Goal: Find specific page/section: Find specific page/section

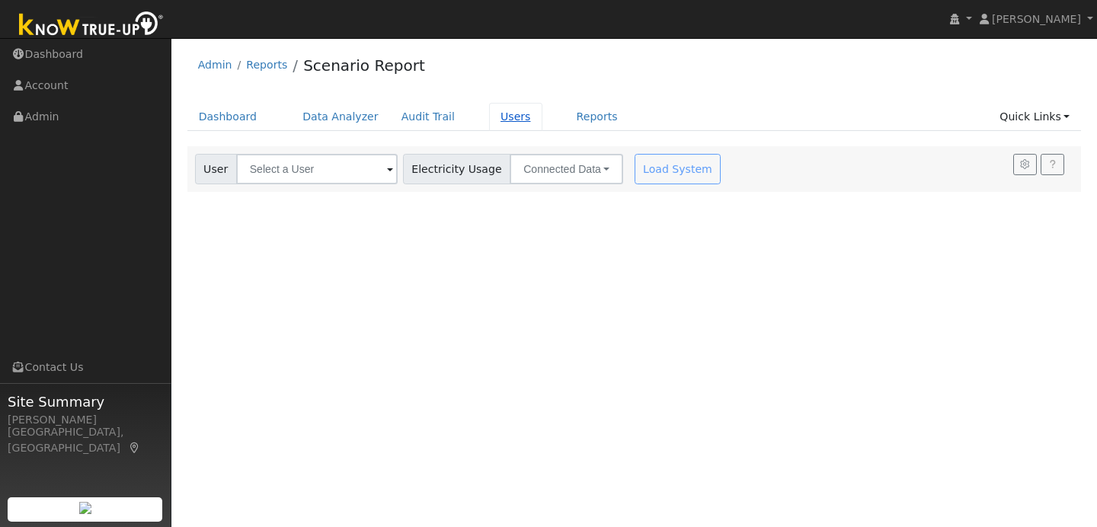
click at [508, 114] on link "Users" at bounding box center [515, 117] width 53 height 28
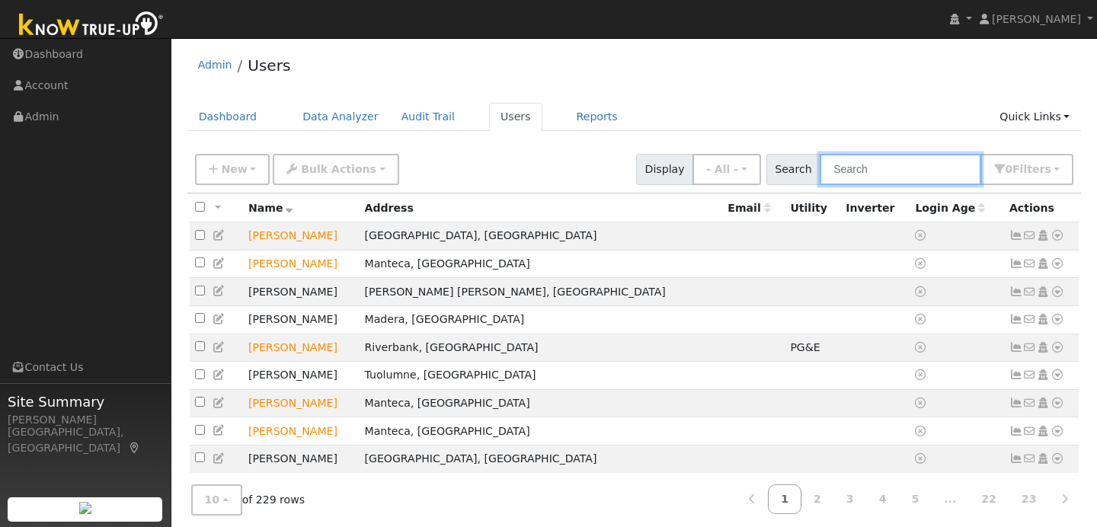
click at [899, 170] on input "text" at bounding box center [900, 169] width 161 height 31
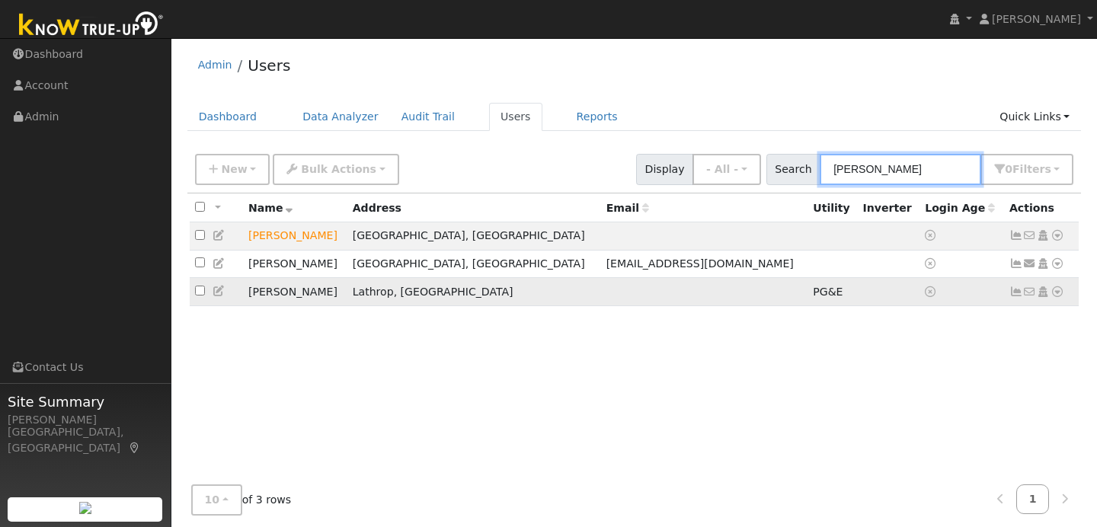
type input "smith"
click at [1060, 297] on icon at bounding box center [1057, 291] width 14 height 11
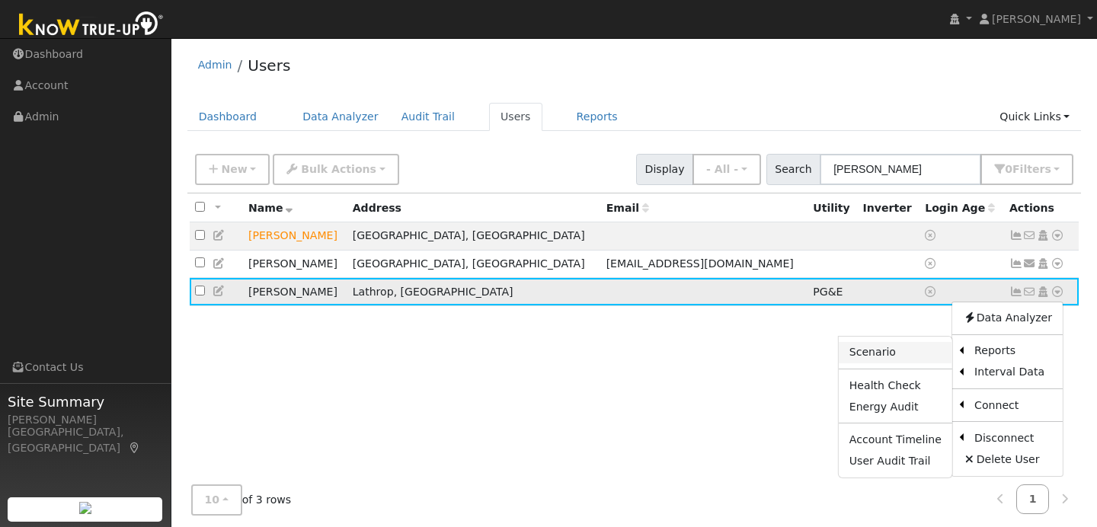
click at [913, 351] on link "Scenario" at bounding box center [896, 352] width 114 height 21
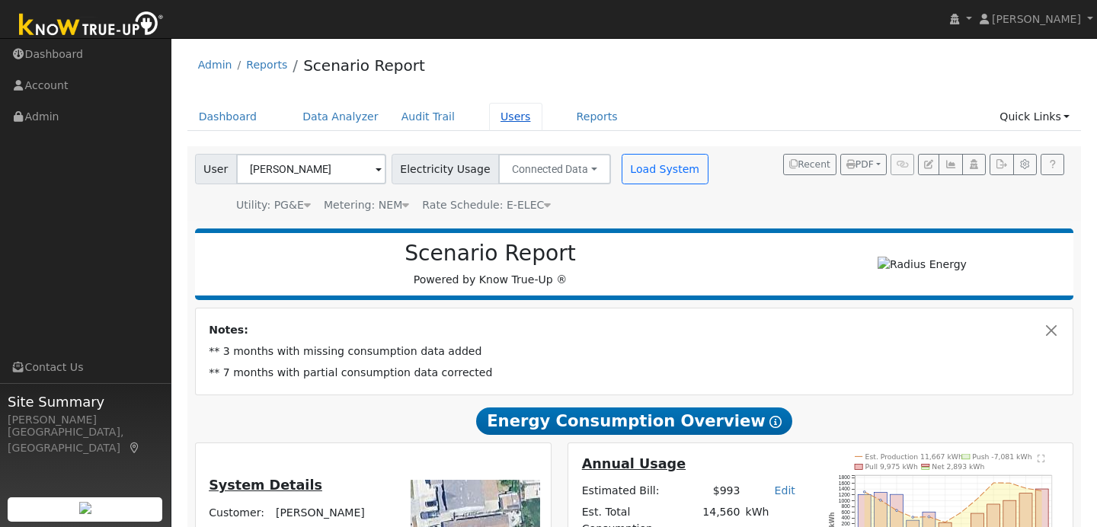
click at [507, 121] on link "Users" at bounding box center [515, 117] width 53 height 28
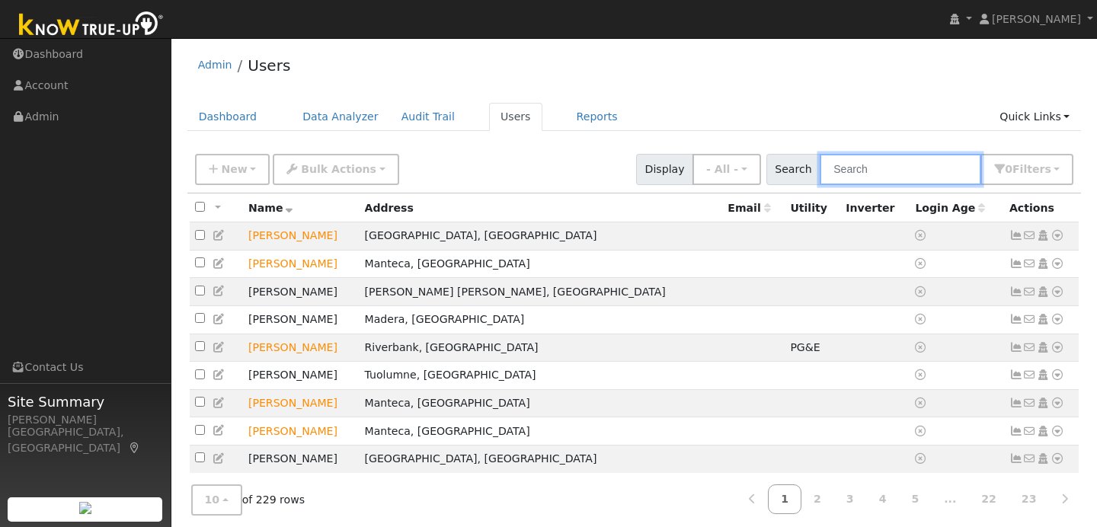
click at [871, 167] on input "text" at bounding box center [900, 169] width 161 height 31
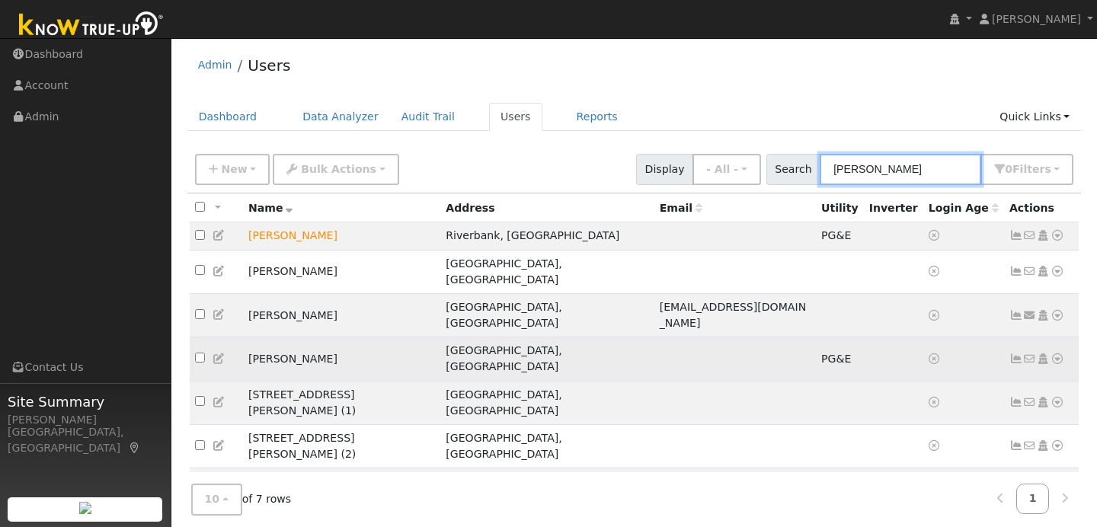
type input "jose"
click at [1057, 353] on icon at bounding box center [1057, 358] width 14 height 11
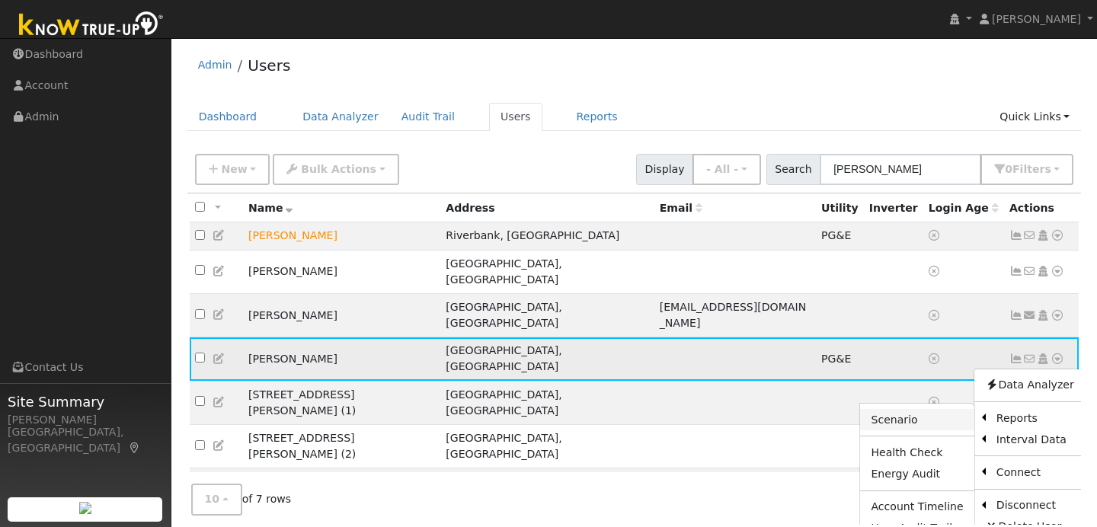
click at [928, 409] on link "Scenario" at bounding box center [917, 419] width 114 height 21
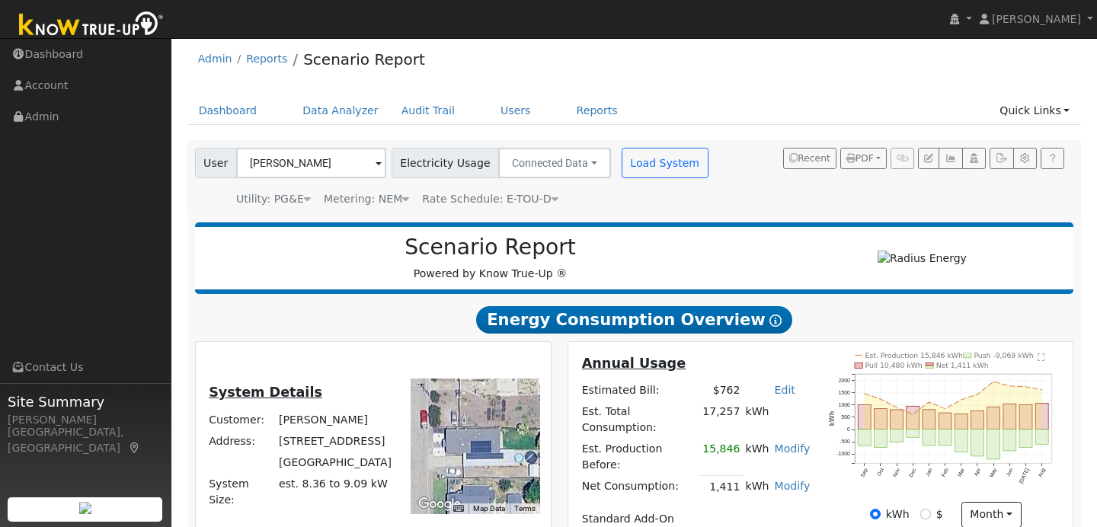
scroll to position [102, 0]
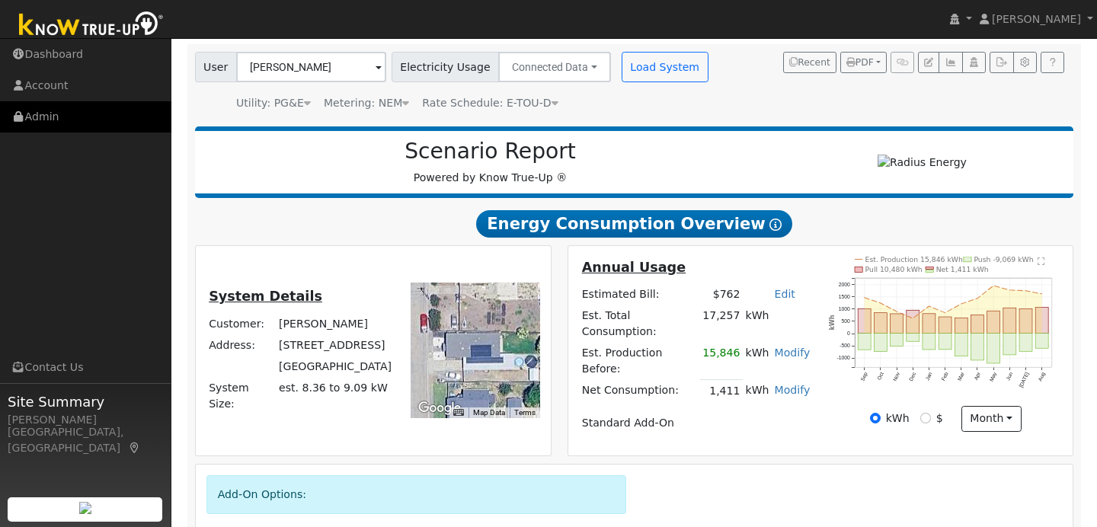
click at [72, 114] on link "Admin" at bounding box center [85, 116] width 171 height 31
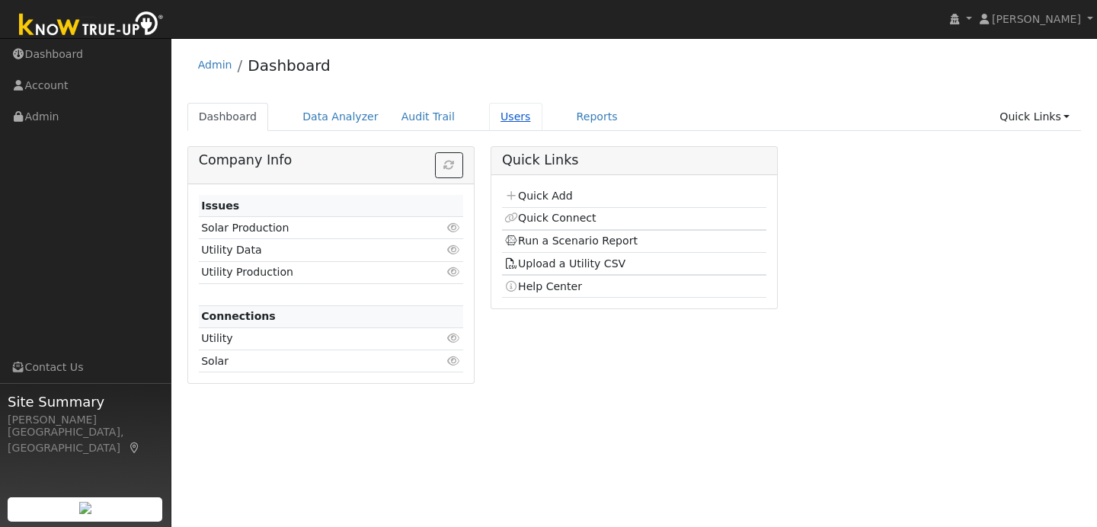
click at [501, 123] on link "Users" at bounding box center [515, 117] width 53 height 28
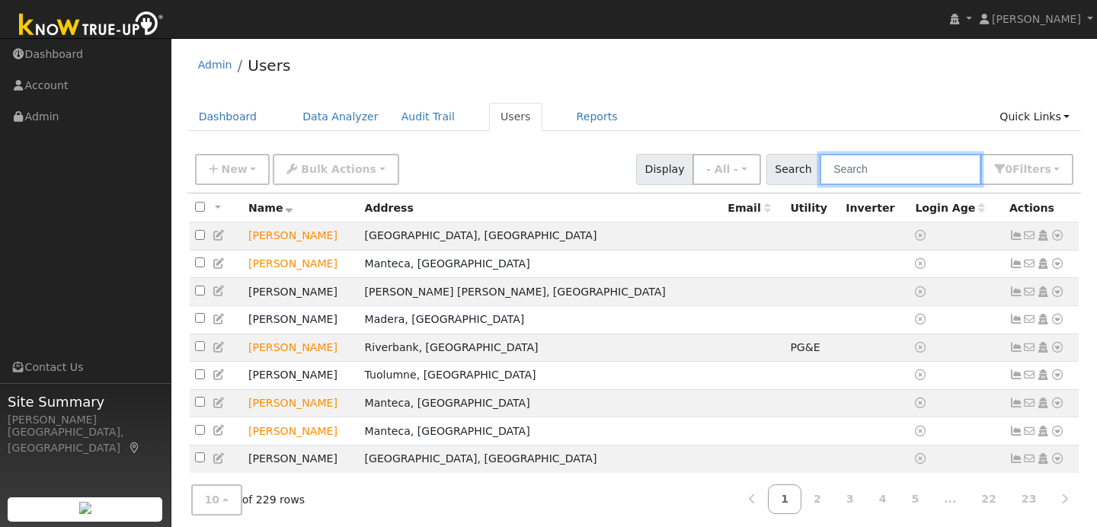
click at [924, 177] on input "text" at bounding box center [900, 169] width 161 height 31
type input "smith"
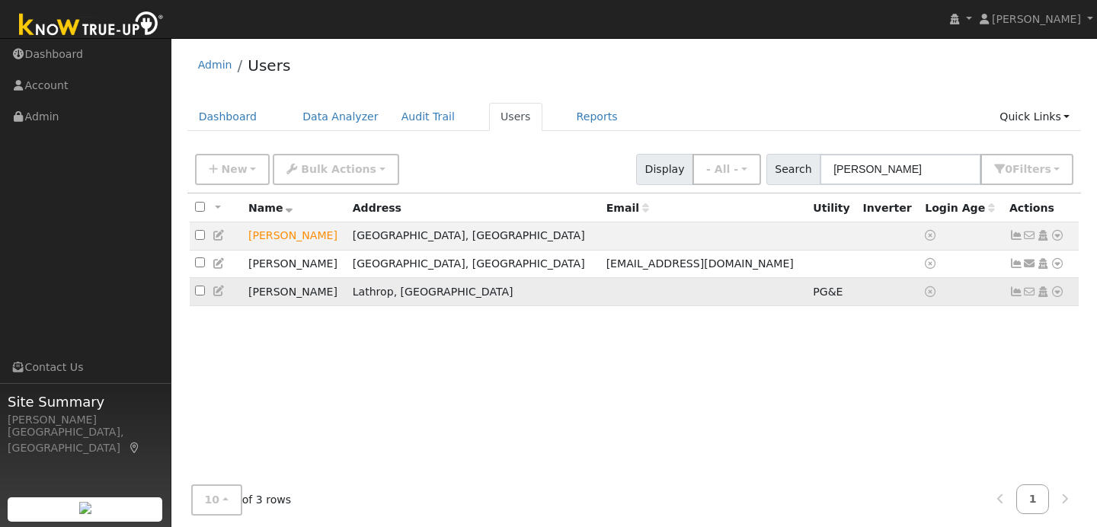
click at [1054, 296] on icon at bounding box center [1057, 291] width 14 height 11
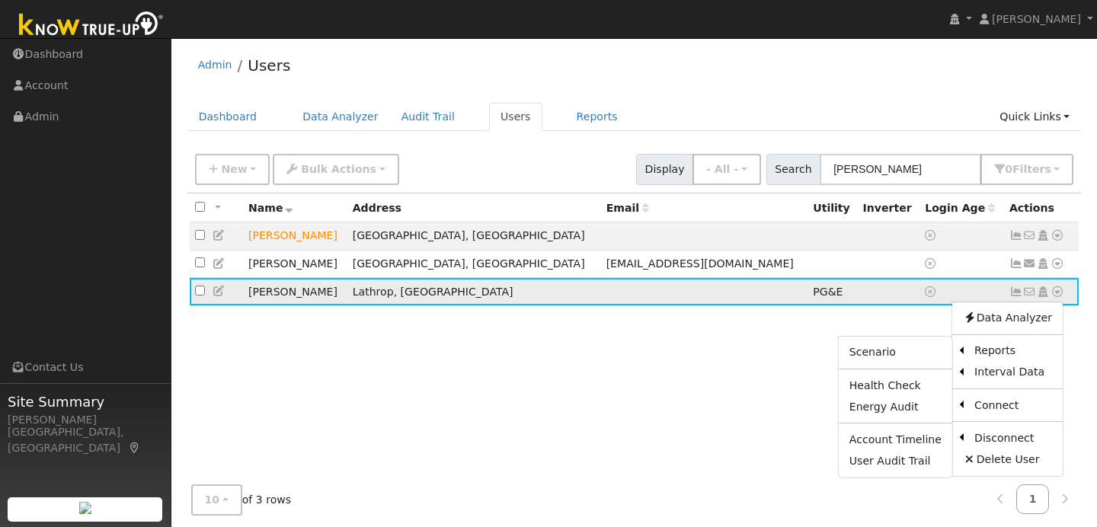
click at [889, 368] on ul "Scenario Health Check Energy Audit Account Timeline User Audit Trail" at bounding box center [895, 407] width 115 height 142
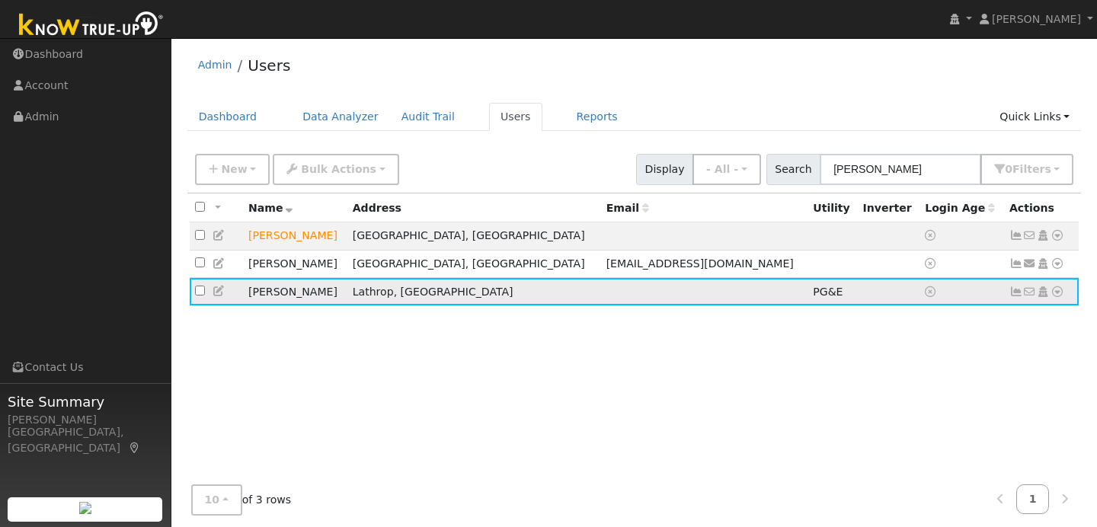
click at [1053, 293] on icon at bounding box center [1057, 291] width 14 height 11
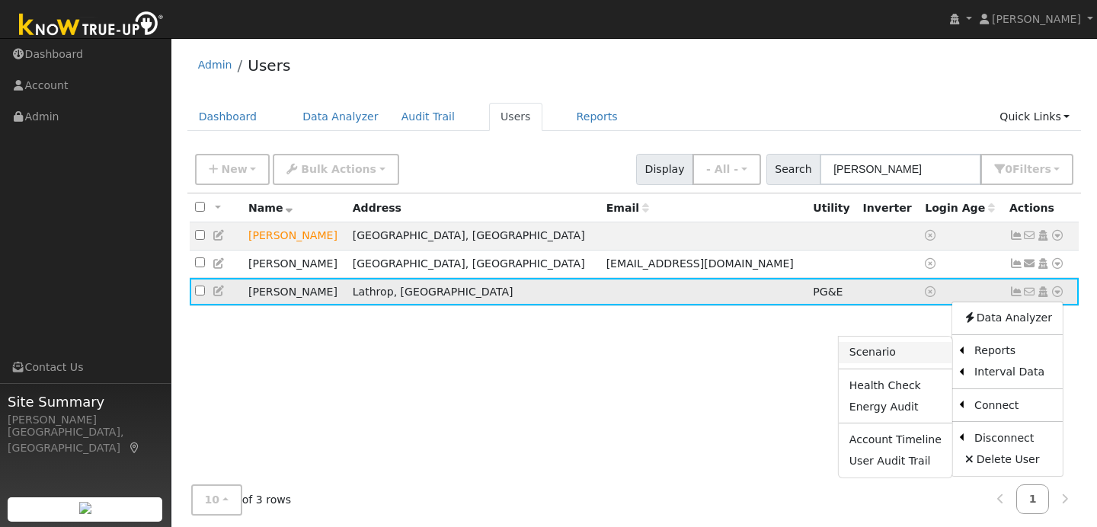
click at [943, 359] on link "Scenario" at bounding box center [896, 352] width 114 height 21
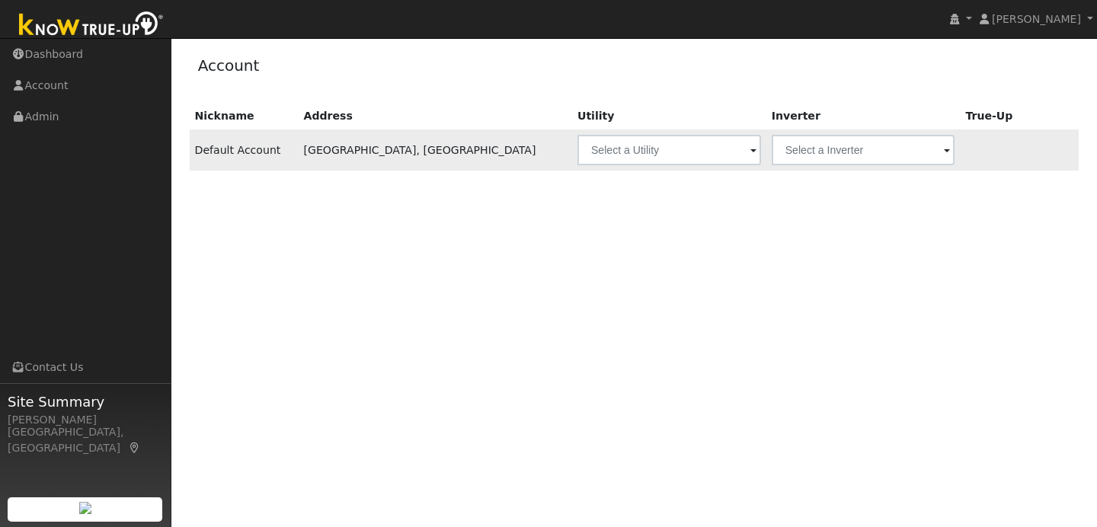
click at [750, 155] on span at bounding box center [753, 151] width 6 height 18
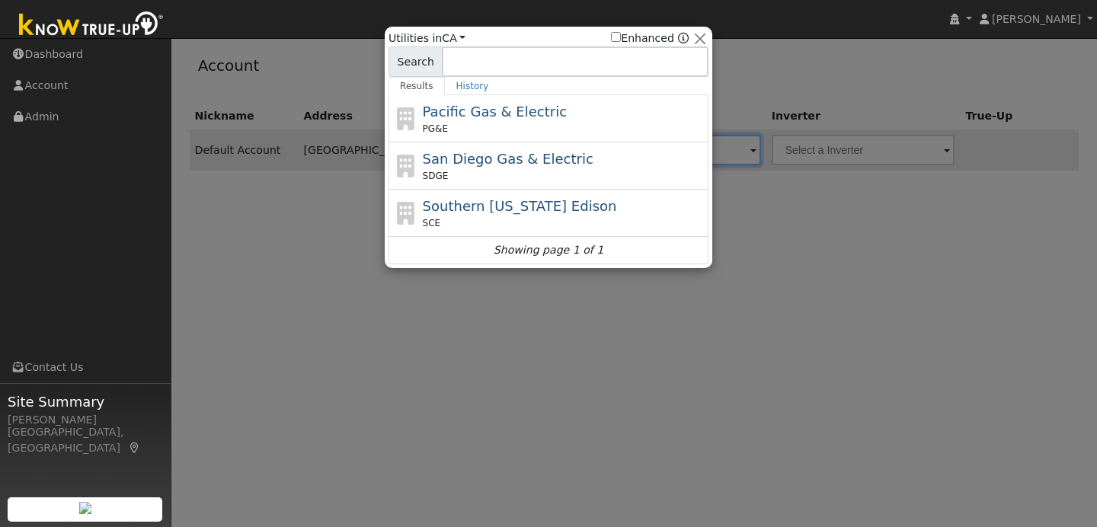
click at [839, 75] on div at bounding box center [548, 263] width 1097 height 527
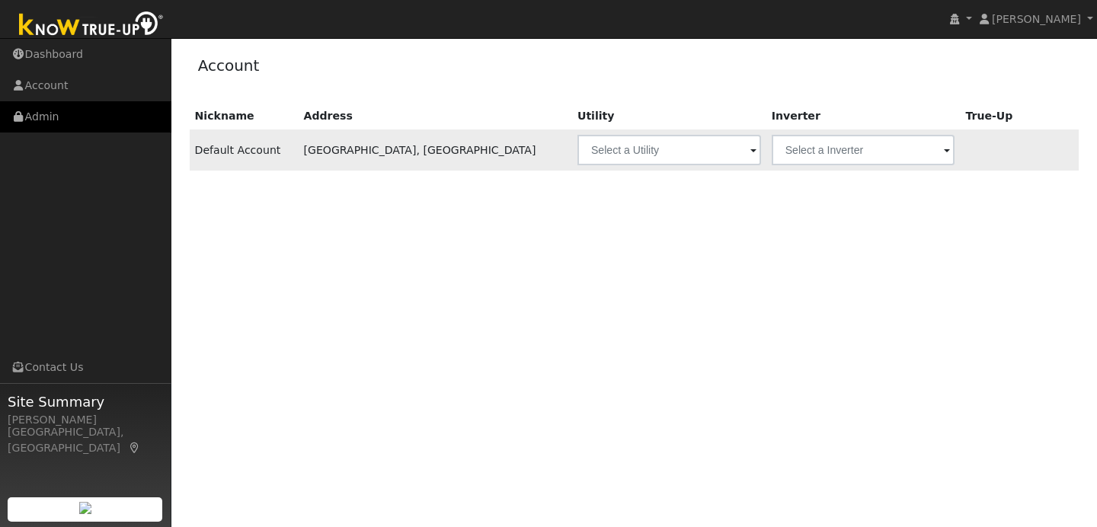
click at [89, 122] on link "Admin" at bounding box center [85, 116] width 171 height 31
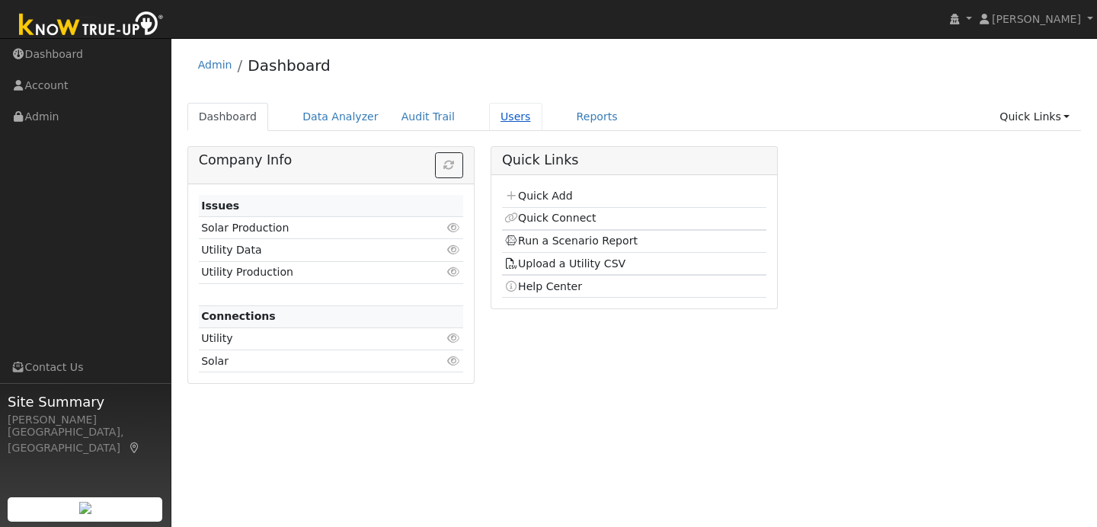
click at [489, 118] on link "Users" at bounding box center [515, 117] width 53 height 28
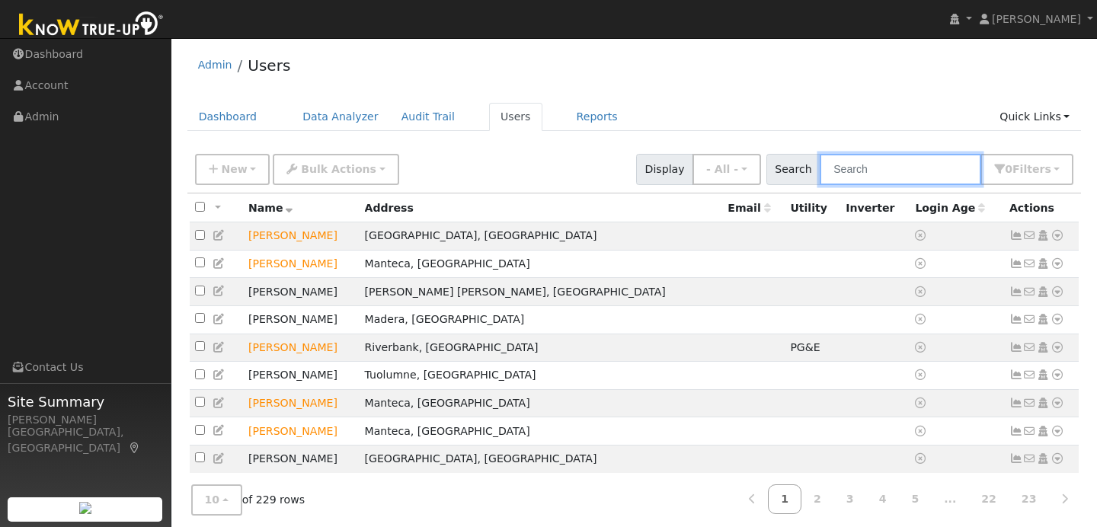
click at [873, 174] on input "text" at bounding box center [900, 169] width 161 height 31
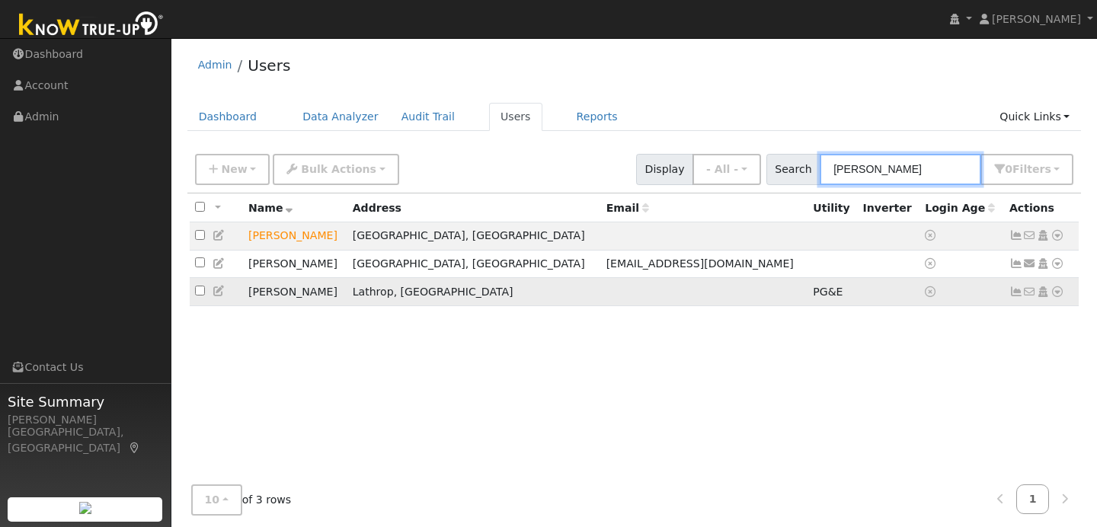
type input "smith"
click at [1056, 297] on icon at bounding box center [1057, 291] width 14 height 11
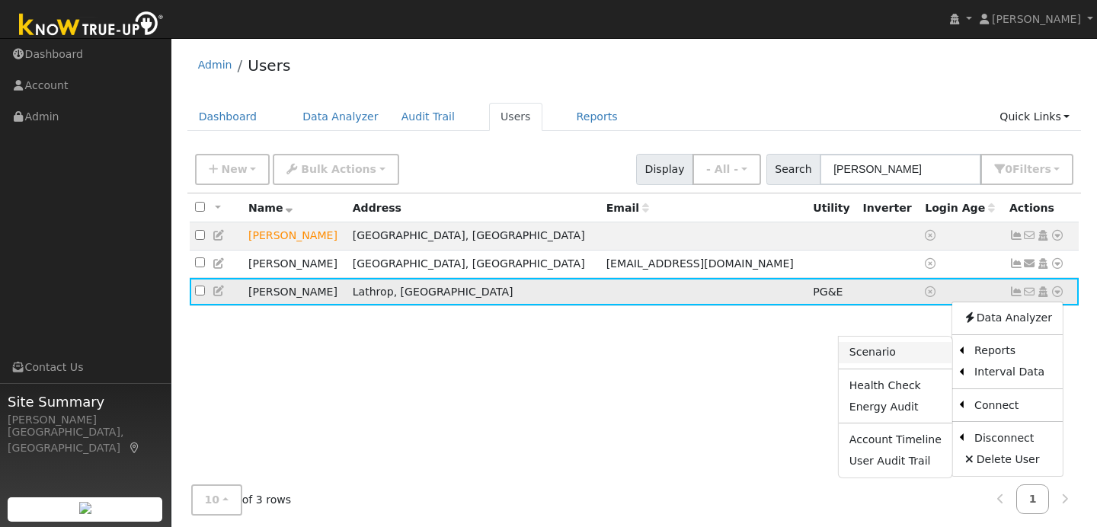
click at [939, 363] on link "Scenario" at bounding box center [896, 352] width 114 height 21
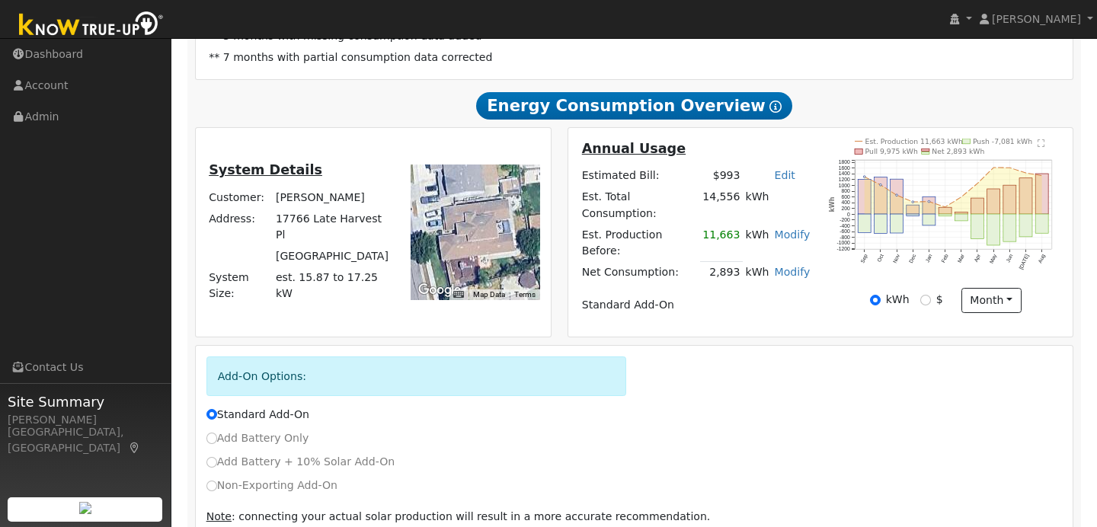
scroll to position [295, 0]
